Goal: Navigation & Orientation: Understand site structure

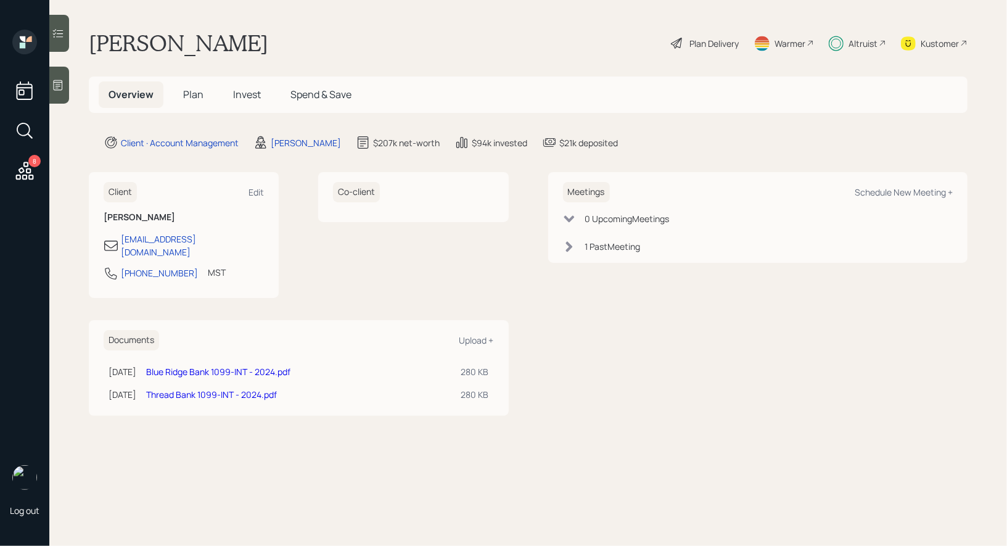
click at [189, 99] on span "Plan" at bounding box center [193, 95] width 20 height 14
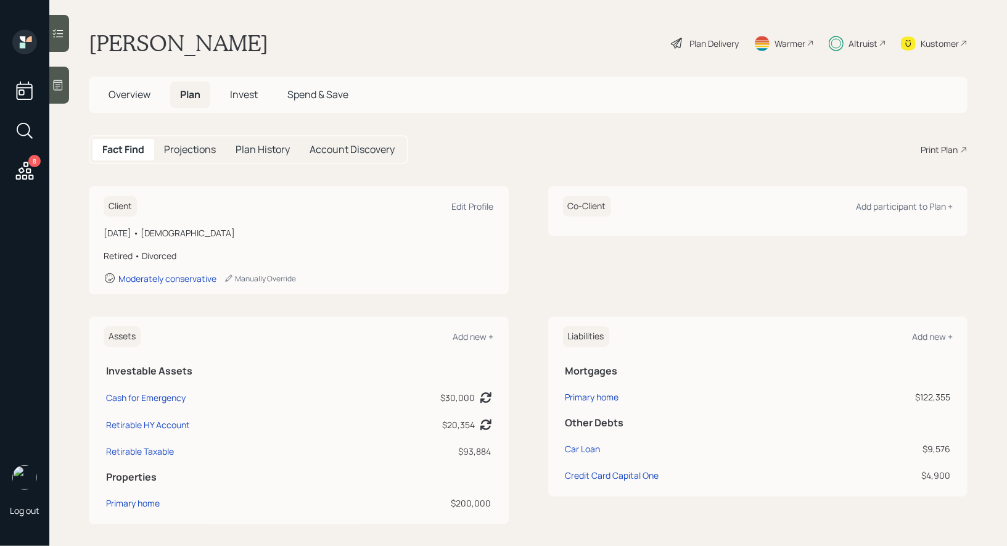
click at [248, 93] on span "Invest" at bounding box center [244, 95] width 28 height 14
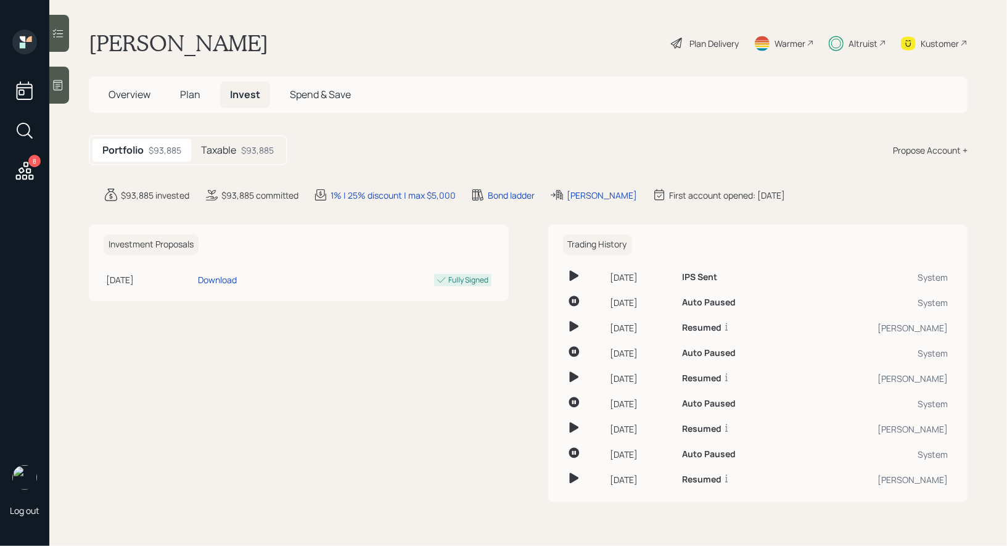
click at [322, 93] on span "Spend & Save" at bounding box center [320, 95] width 61 height 14
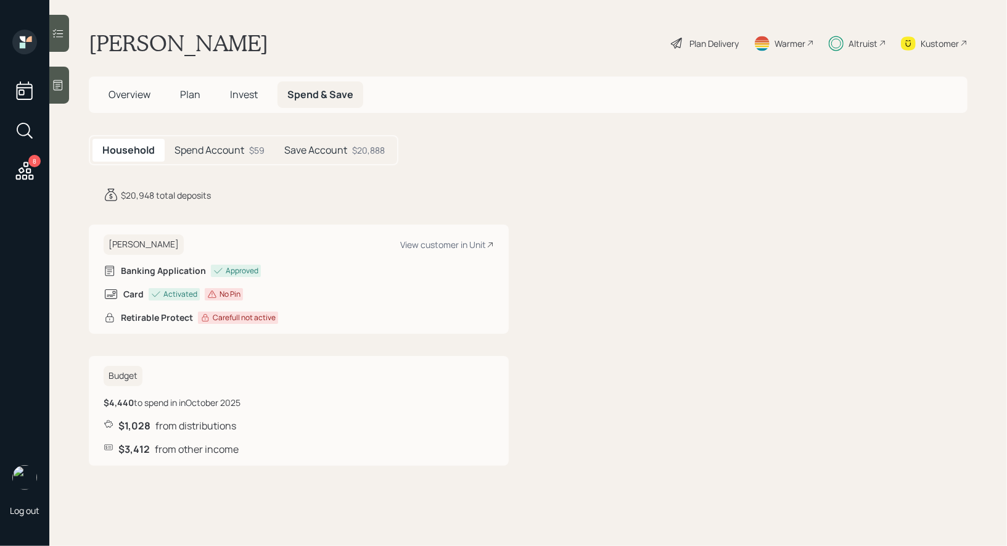
click at [186, 98] on span "Plan" at bounding box center [190, 95] width 20 height 14
